Goal: Check status: Check status

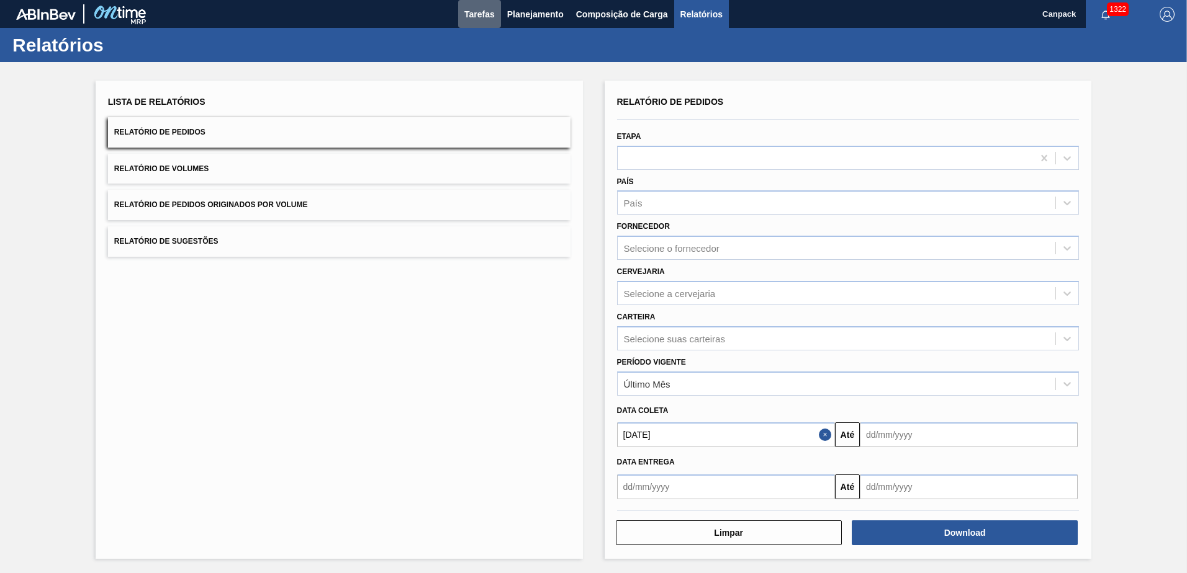
click at [467, 14] on span "Tarefas" at bounding box center [479, 14] width 30 height 15
